Goal: Check status: Check status

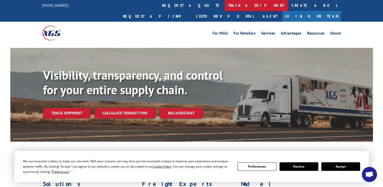
click at [225, 6] on link "track a shipment" at bounding box center [256, 5] width 63 height 11
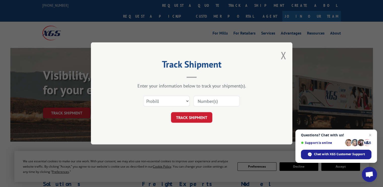
click at [224, 95] on div at bounding box center [216, 101] width 46 height 12
click at [224, 99] on input at bounding box center [216, 101] width 46 height 11
paste input "17688448"
type input "17688448"
click at [187, 118] on button "TRACK SHIPMENT" at bounding box center [191, 117] width 41 height 11
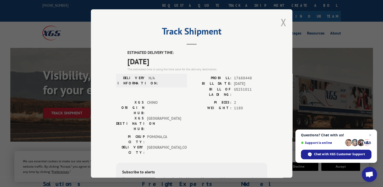
click at [281, 22] on button "Close modal" at bounding box center [283, 22] width 6 height 13
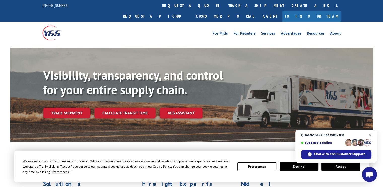
click at [225, 4] on link "track a shipment" at bounding box center [256, 5] width 63 height 11
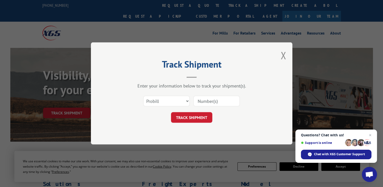
click at [204, 99] on input at bounding box center [216, 101] width 46 height 11
paste input "17688448"
type input "17688448"
click at [203, 118] on button "TRACK SHIPMENT" at bounding box center [191, 117] width 41 height 11
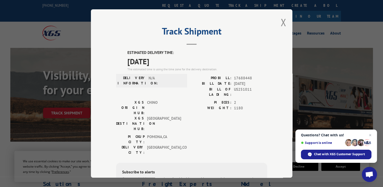
click at [276, 23] on div "Track Shipment ESTIMATED DELIVERY TIME: [DATE] The estimated time is using the …" at bounding box center [191, 93] width 201 height 168
click at [280, 23] on button "Close modal" at bounding box center [283, 22] width 6 height 13
